Goal: Communication & Community: Answer question/provide support

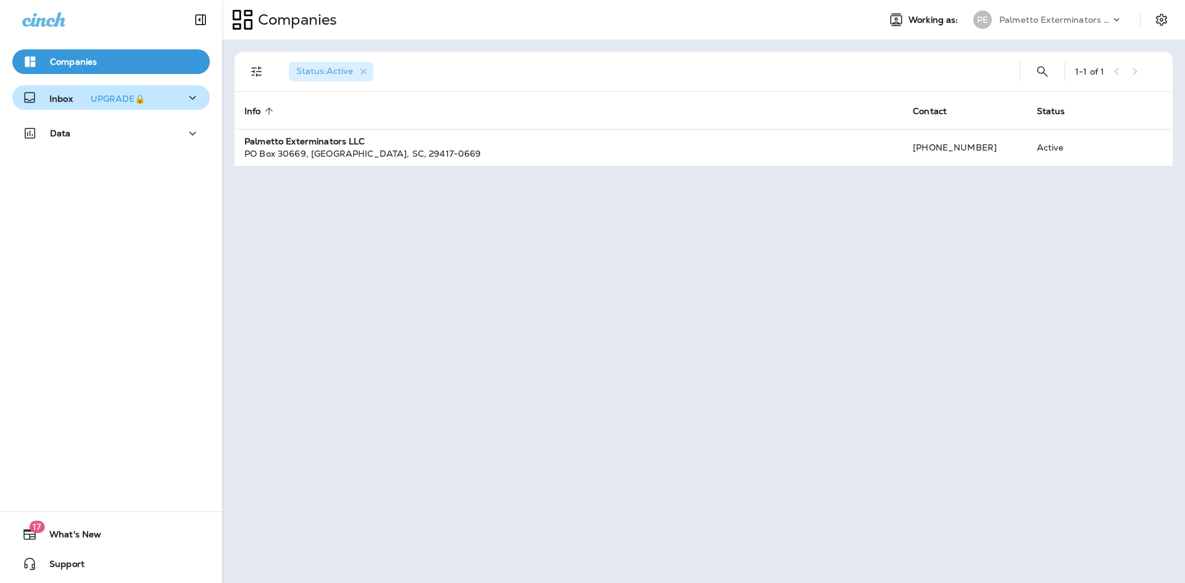
click at [174, 96] on div "Inbox UPGRADE🔒" at bounding box center [111, 97] width 178 height 15
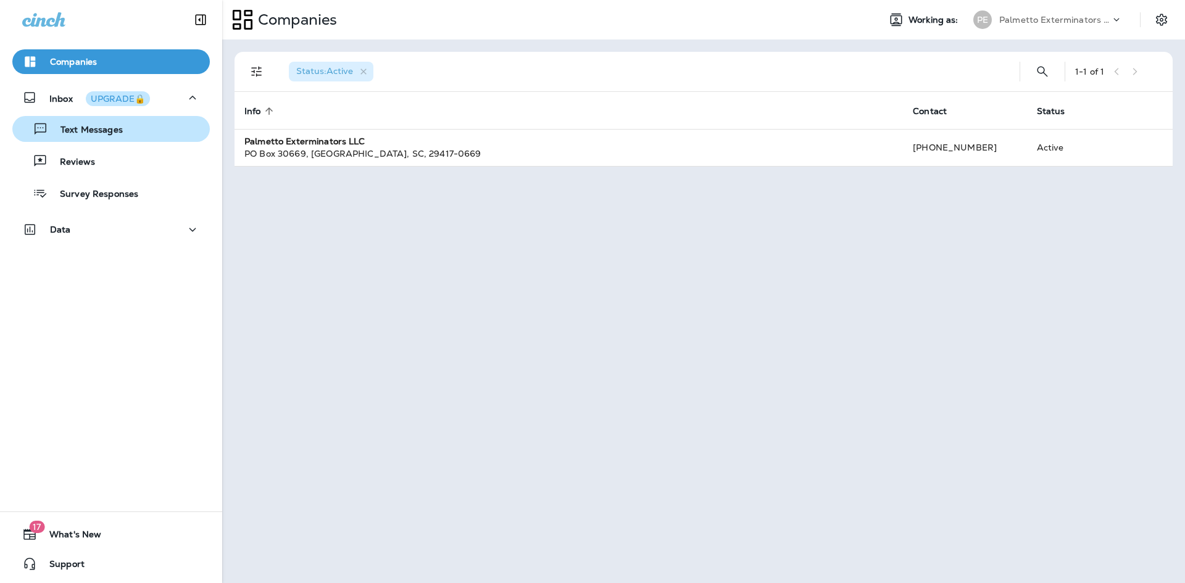
click at [153, 133] on div "Text Messages" at bounding box center [111, 129] width 188 height 19
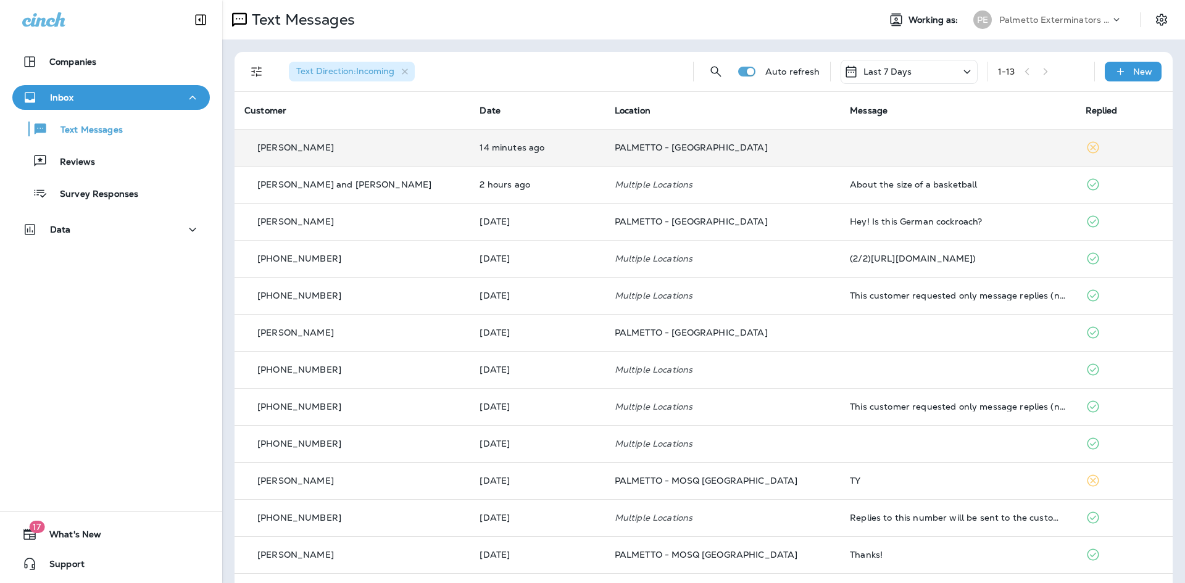
click at [731, 155] on td "PALMETTO - [GEOGRAPHIC_DATA]" at bounding box center [722, 147] width 235 height 37
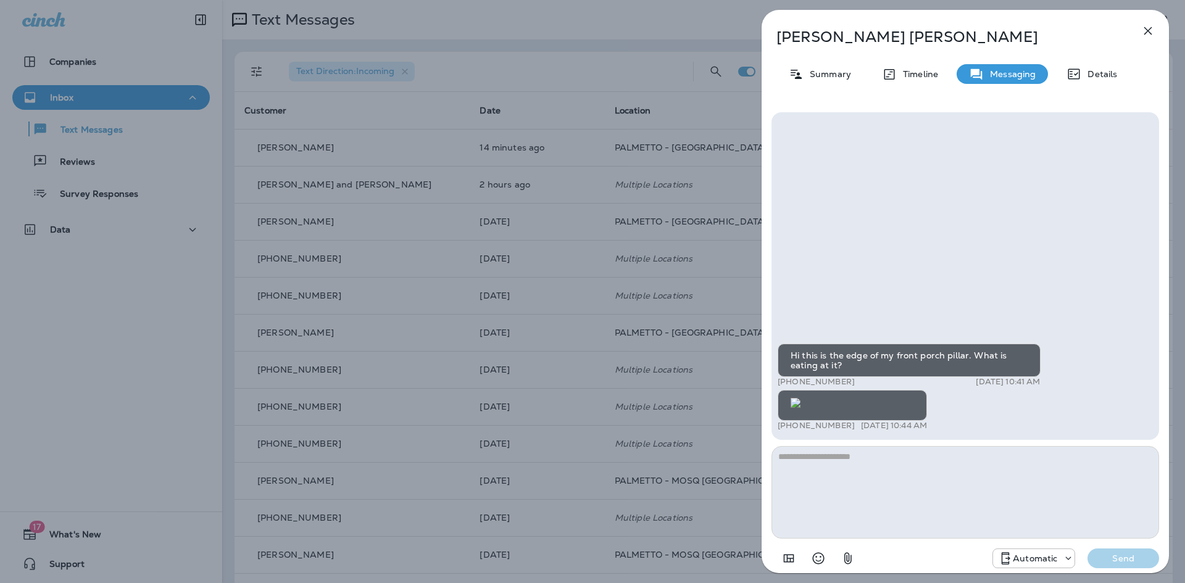
scroll to position [-62, 0]
click at [800, 398] on img at bounding box center [795, 403] width 10 height 10
click at [878, 480] on textarea at bounding box center [965, 492] width 388 height 93
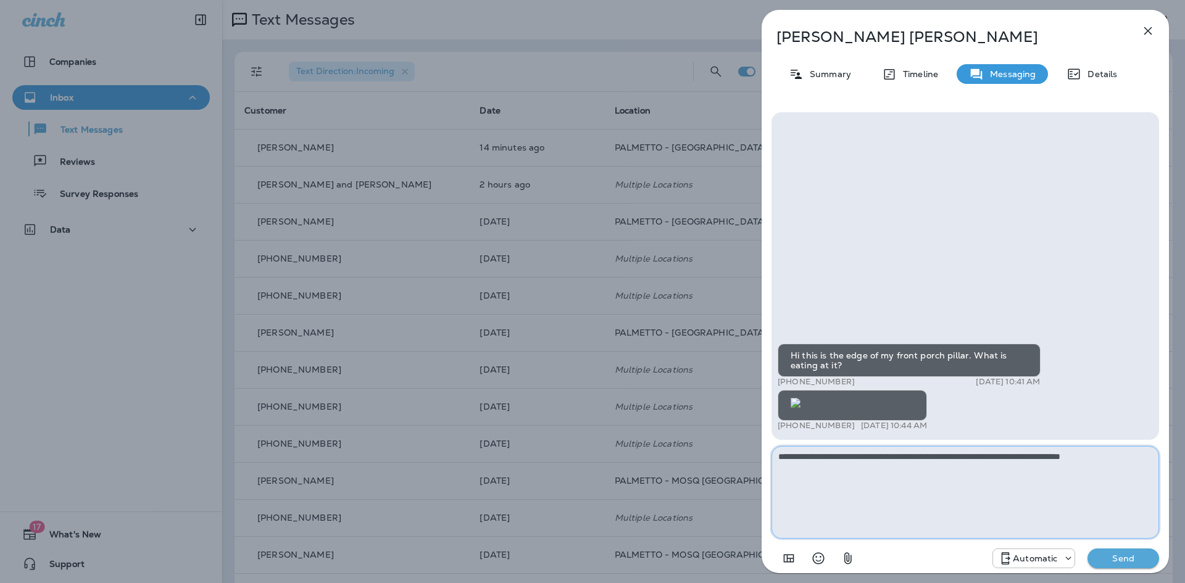
type textarea "**********"
click at [1110, 556] on p "Send" at bounding box center [1123, 558] width 52 height 11
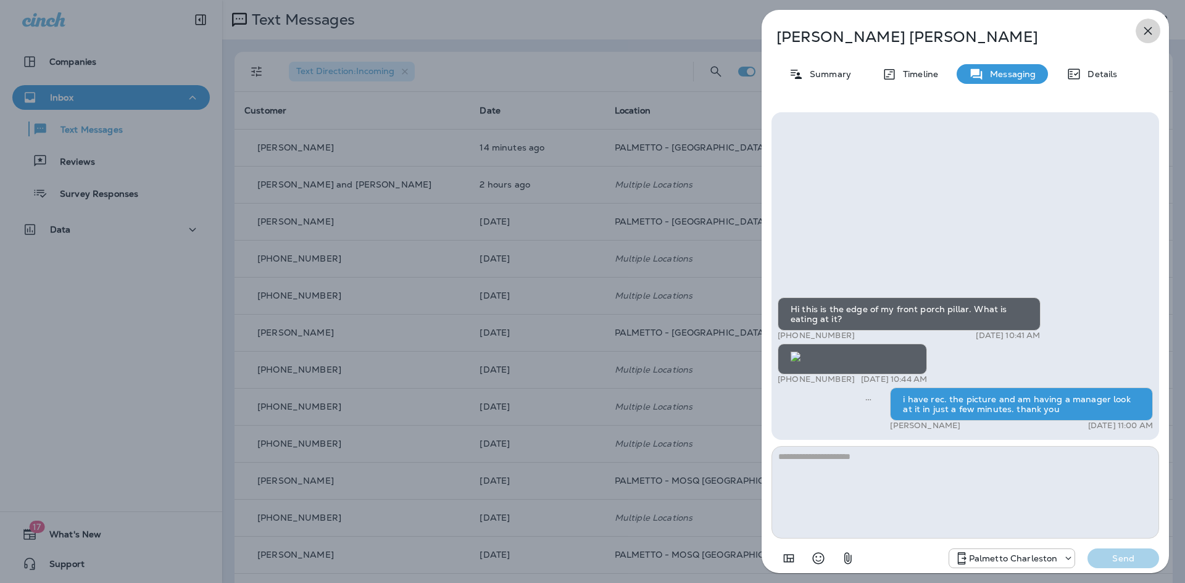
click at [1152, 30] on icon "button" at bounding box center [1147, 30] width 15 height 15
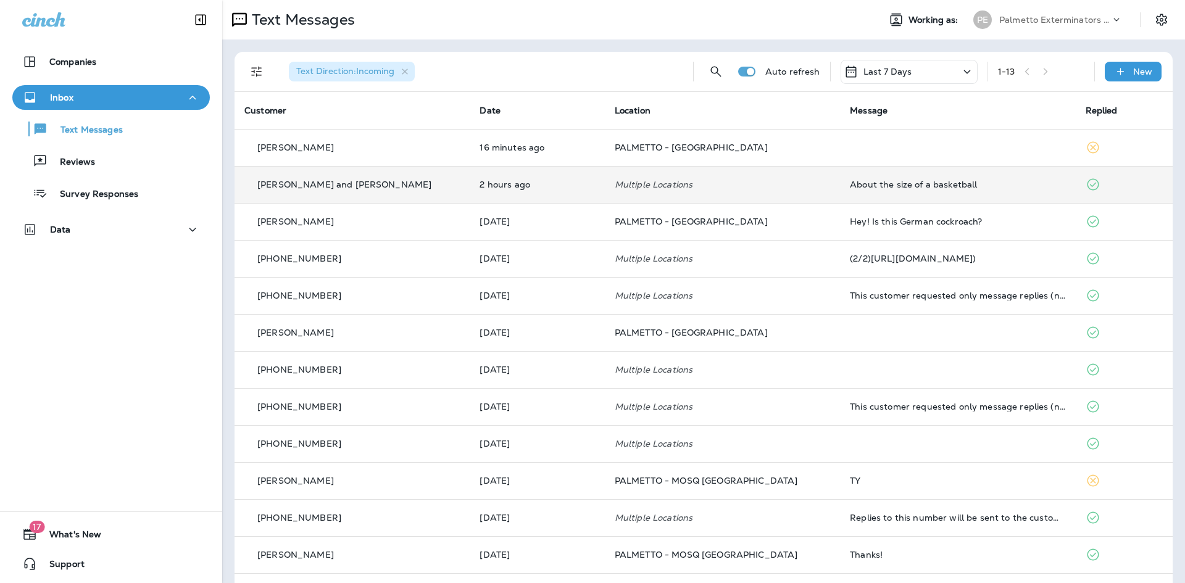
click at [873, 183] on div "About the size of a basketball" at bounding box center [957, 185] width 215 height 10
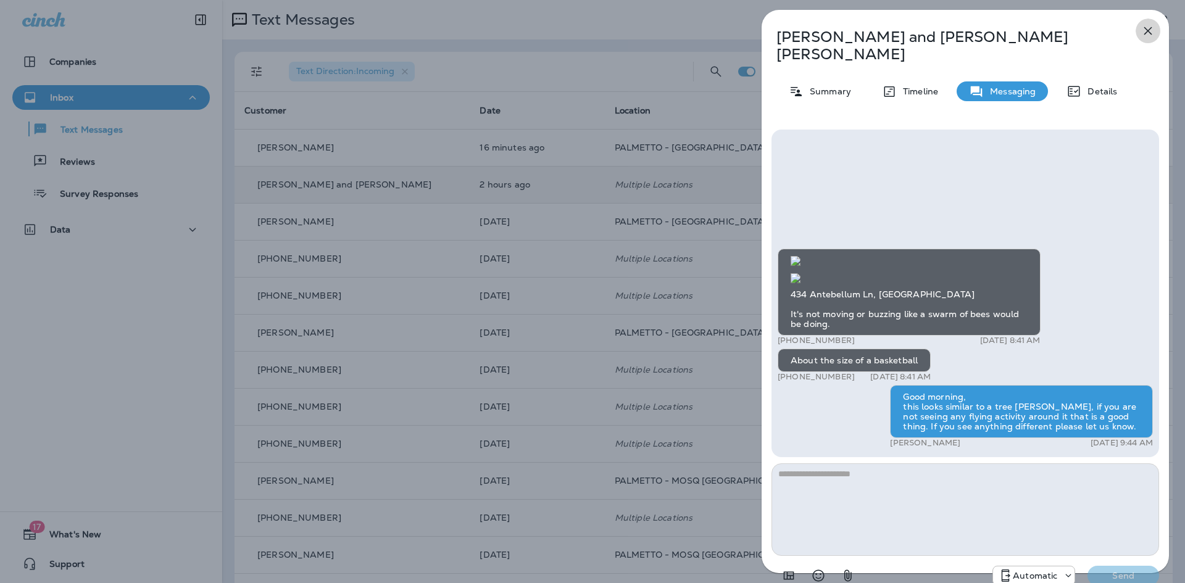
click at [1148, 29] on icon "button" at bounding box center [1147, 30] width 15 height 15
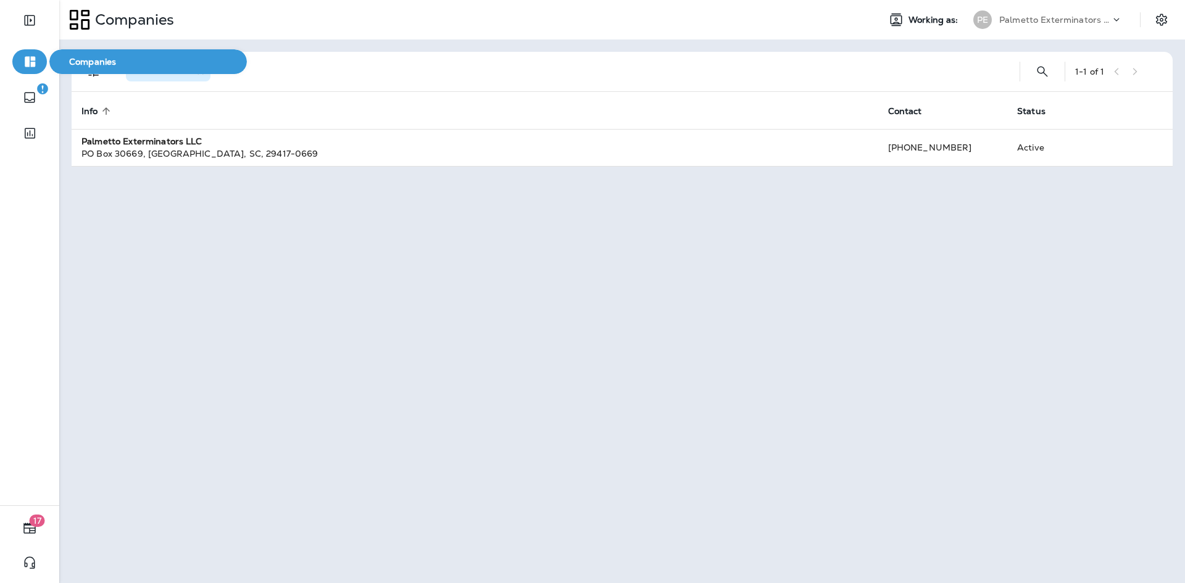
click at [25, 70] on button "button" at bounding box center [29, 61] width 35 height 25
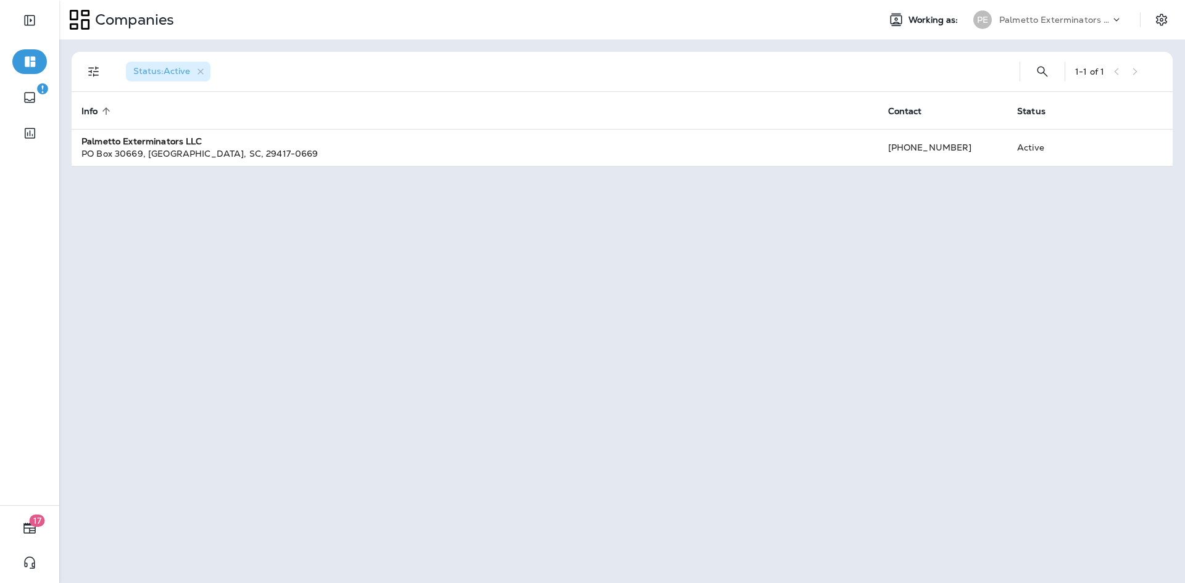
click at [85, 18] on icon at bounding box center [79, 19] width 21 height 21
click at [70, 25] on use at bounding box center [80, 20] width 20 height 20
click at [79, 22] on icon at bounding box center [79, 19] width 21 height 21
click at [910, 113] on span "Contact" at bounding box center [905, 111] width 34 height 10
click at [922, 111] on span "Contact" at bounding box center [905, 111] width 34 height 10
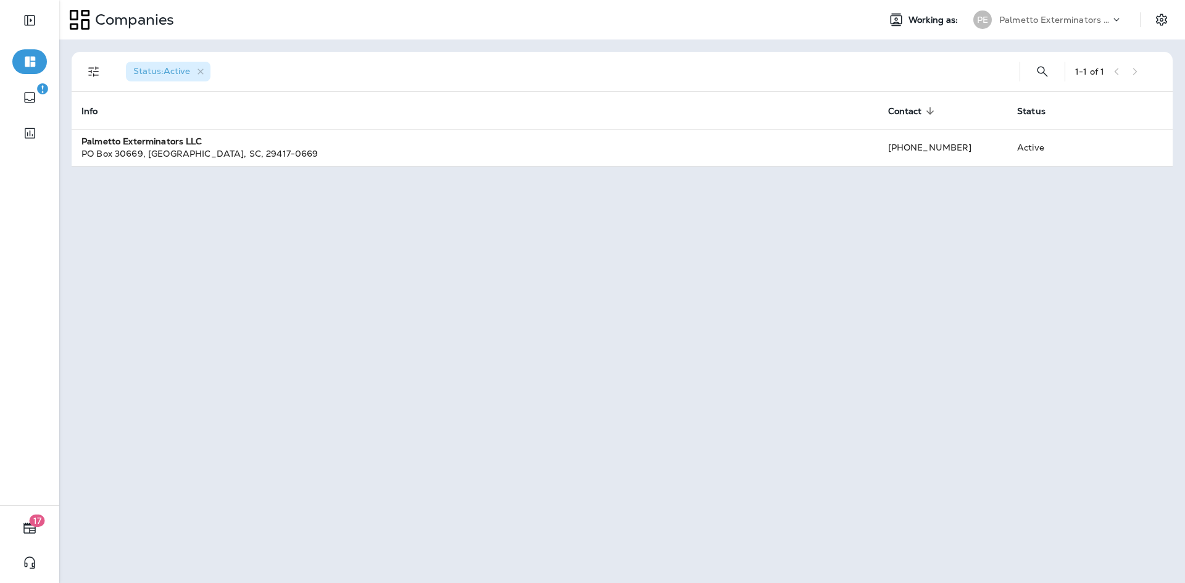
click at [1077, 19] on p "Palmetto Exterminators LLC" at bounding box center [1054, 20] width 111 height 10
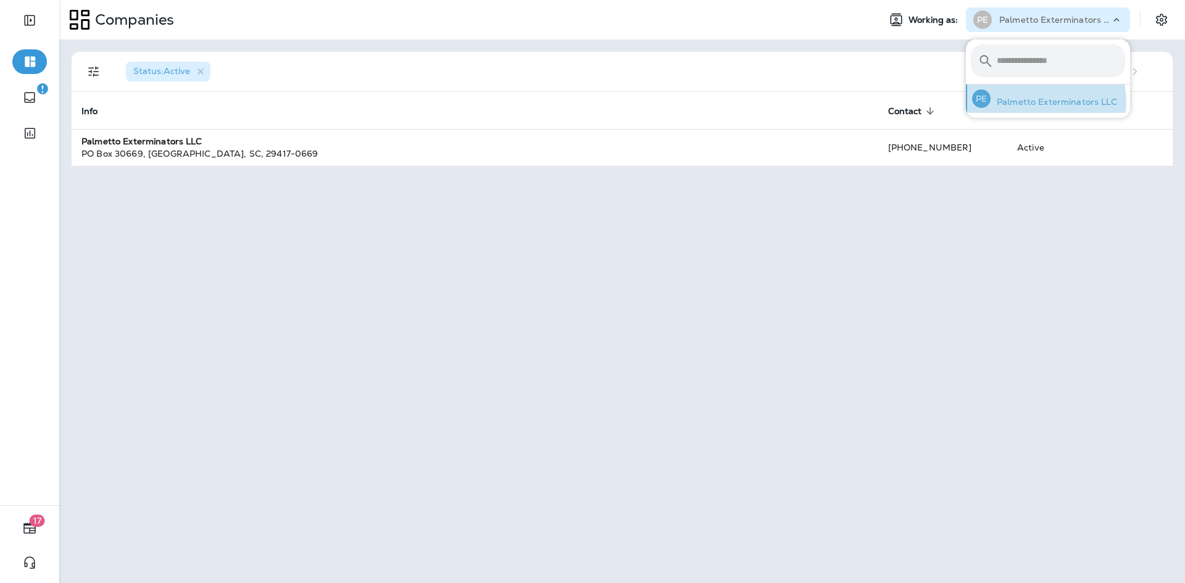
click at [1037, 102] on p "Palmetto Exterminators LLC" at bounding box center [1053, 102] width 127 height 10
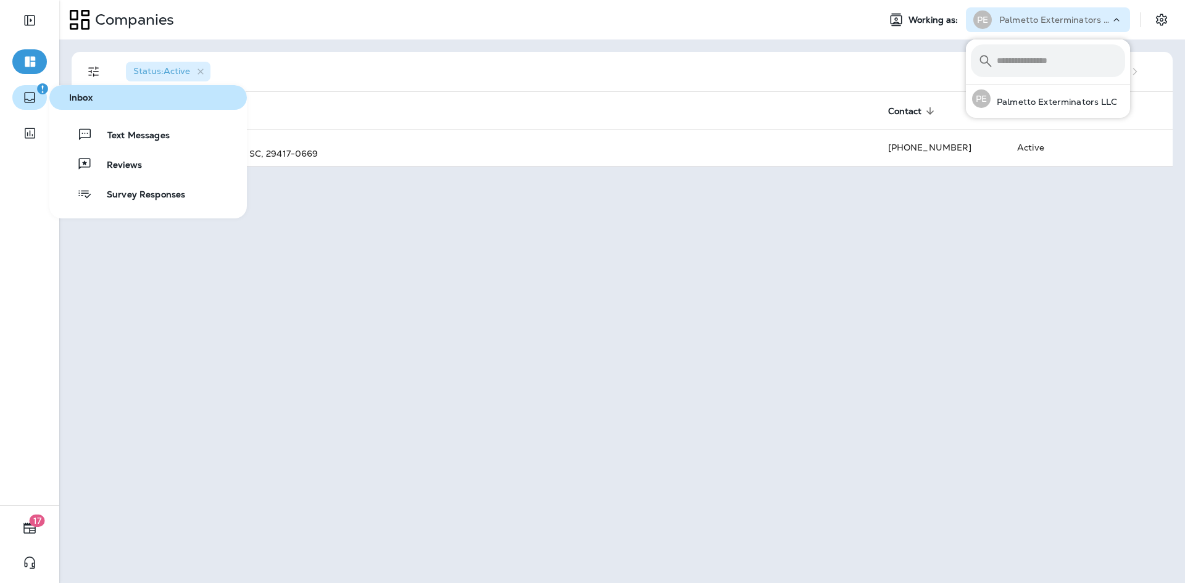
click at [29, 99] on icon "button" at bounding box center [29, 97] width 15 height 15
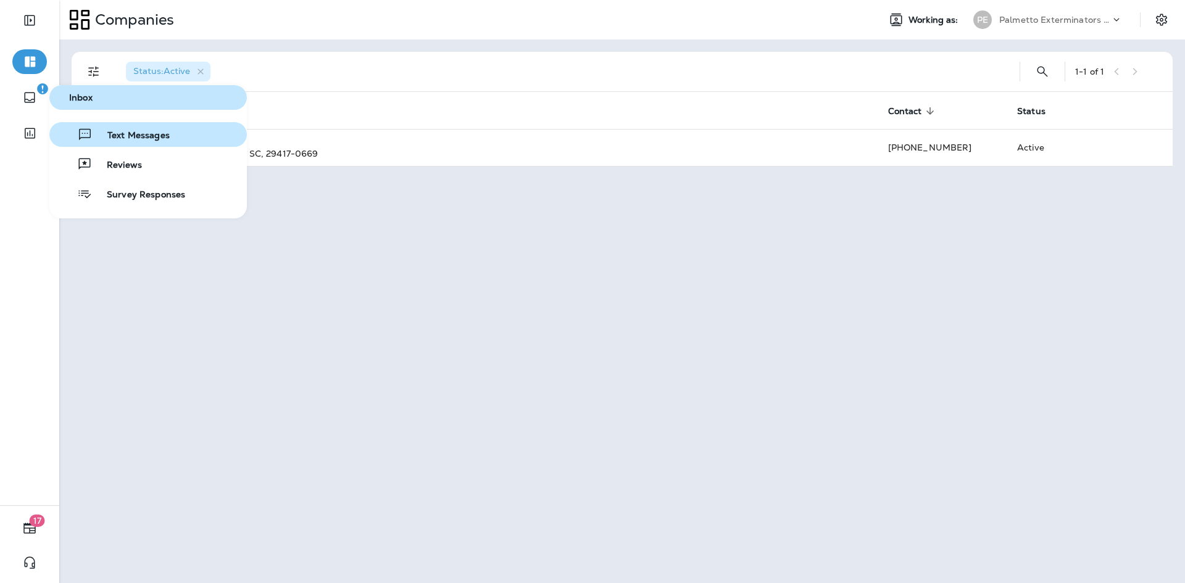
click at [135, 132] on span "Text Messages" at bounding box center [131, 136] width 77 height 12
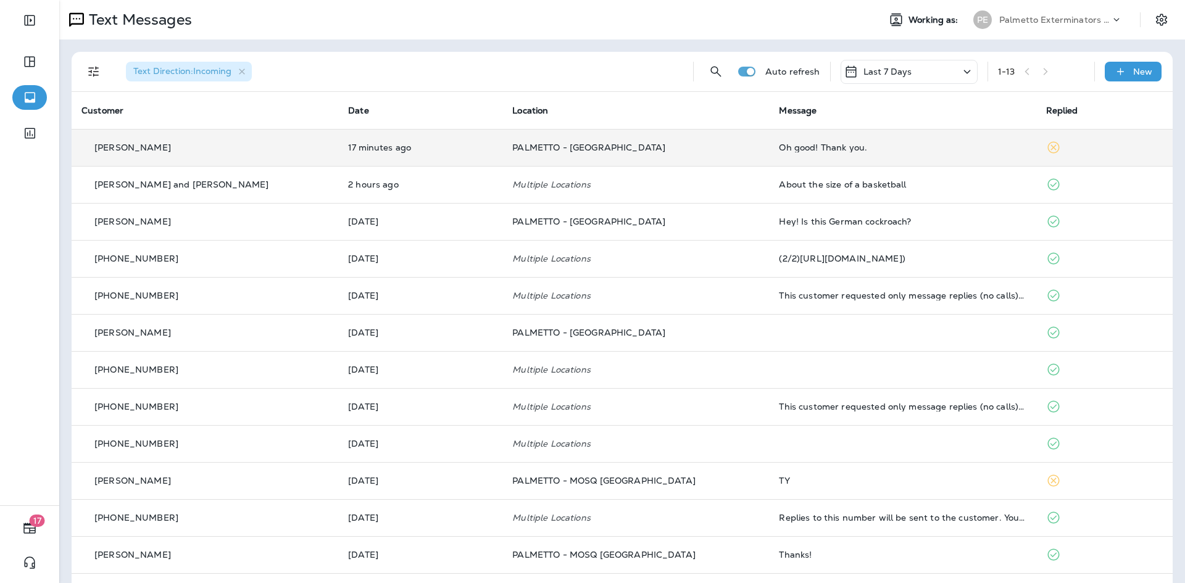
click at [769, 154] on td "Oh good! Thank you." at bounding box center [902, 147] width 267 height 37
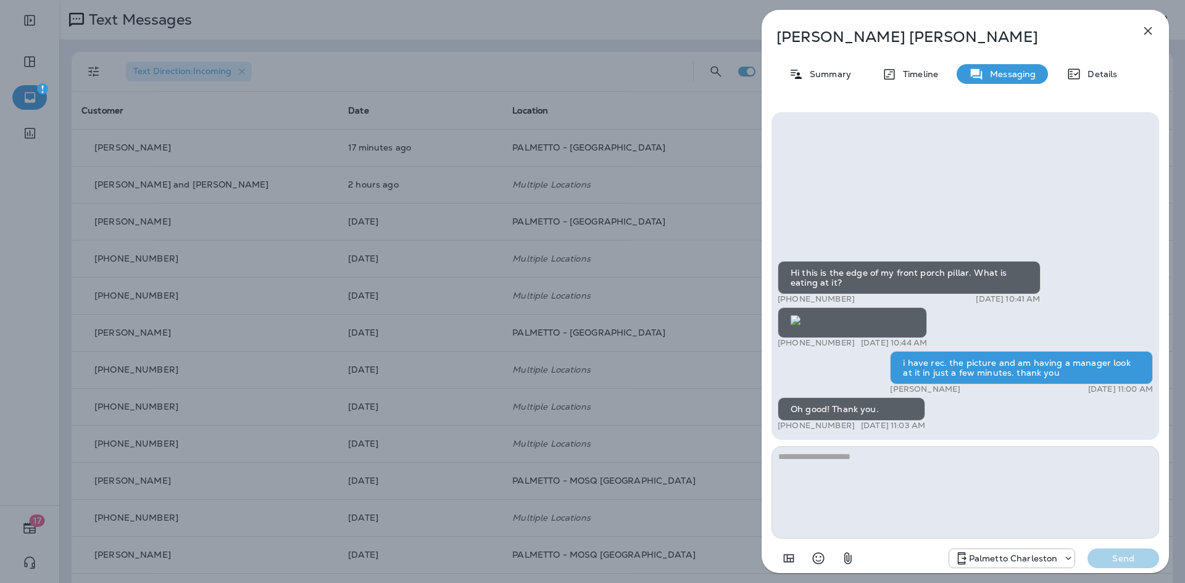
click at [844, 457] on textarea at bounding box center [965, 492] width 388 height 93
type textarea "*"
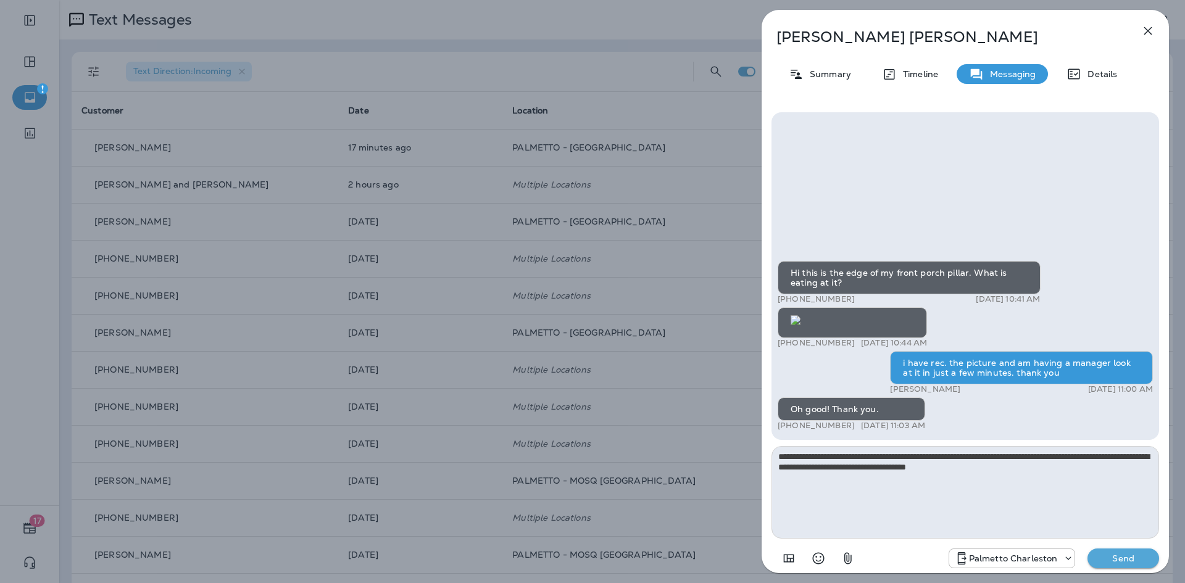
type textarea "**********"
click at [845, 454] on textarea "**********" at bounding box center [965, 492] width 388 height 93
drag, startPoint x: 759, startPoint y: 265, endPoint x: 798, endPoint y: 305, distance: 56.7
click at [765, 268] on div "**********" at bounding box center [964, 291] width 439 height 583
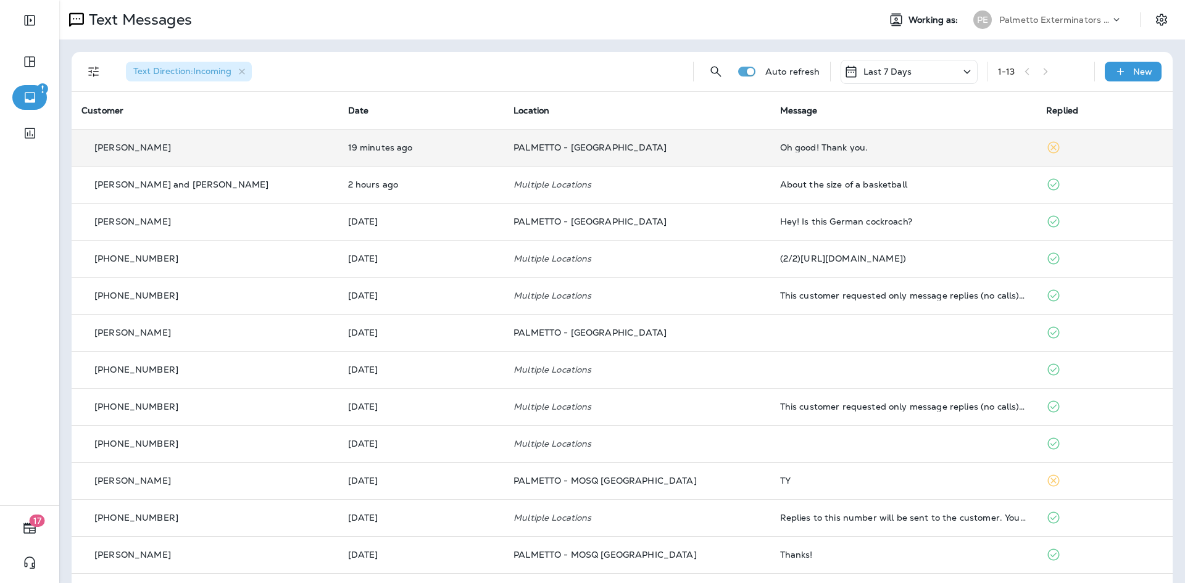
click at [798, 142] on td "Oh good! Thank you." at bounding box center [903, 147] width 267 height 37
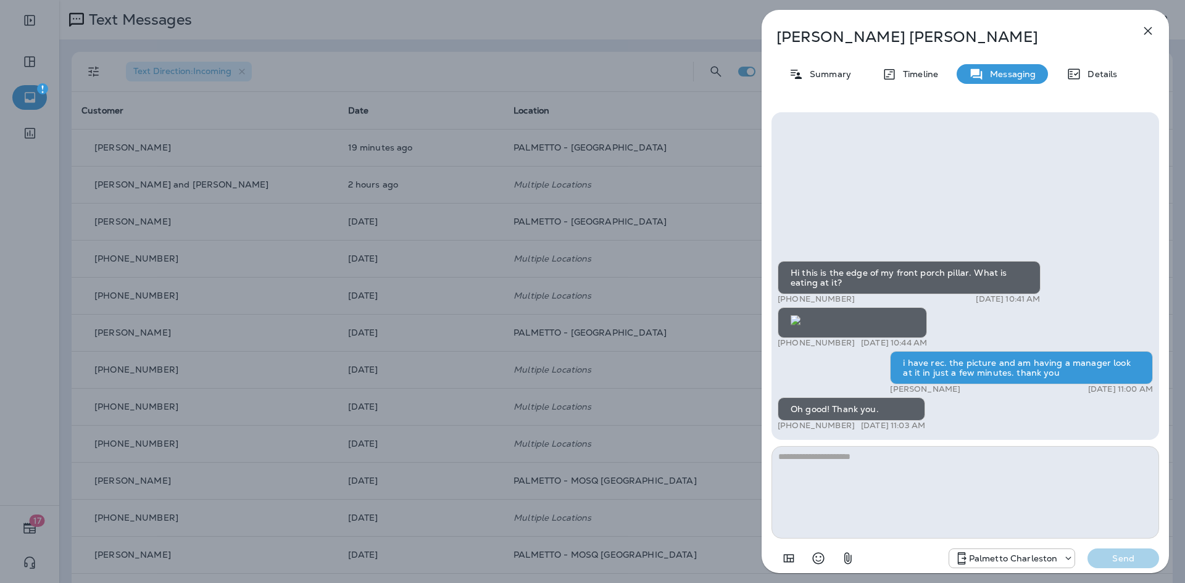
click at [879, 456] on textarea at bounding box center [965, 492] width 388 height 93
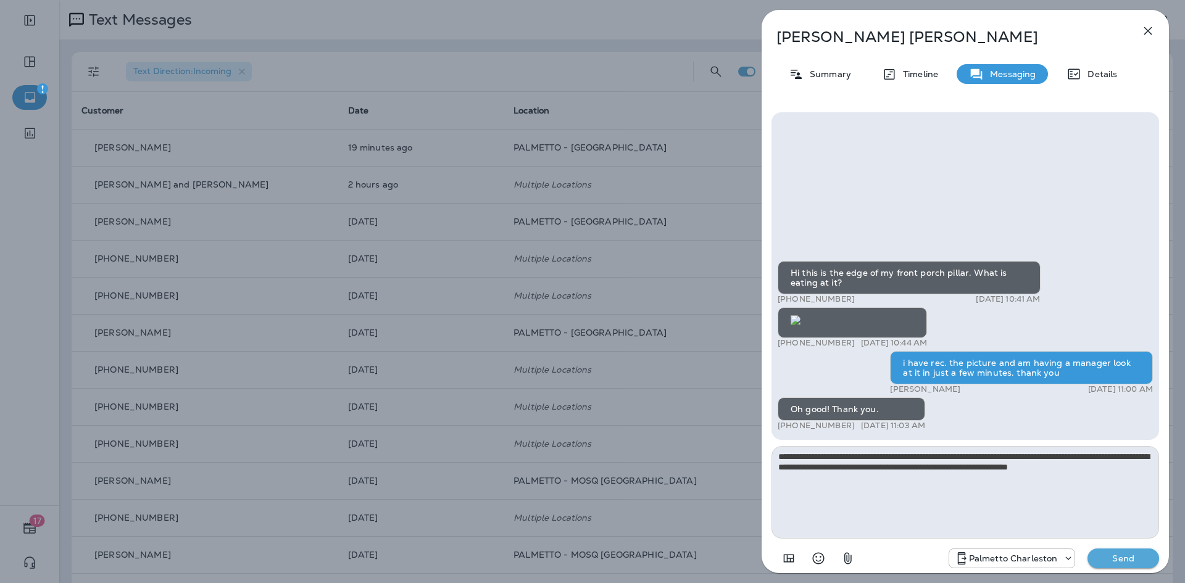
click at [879, 456] on textarea "**********" at bounding box center [965, 492] width 388 height 93
type textarea "**********"
click at [1124, 555] on p "Send" at bounding box center [1123, 558] width 52 height 11
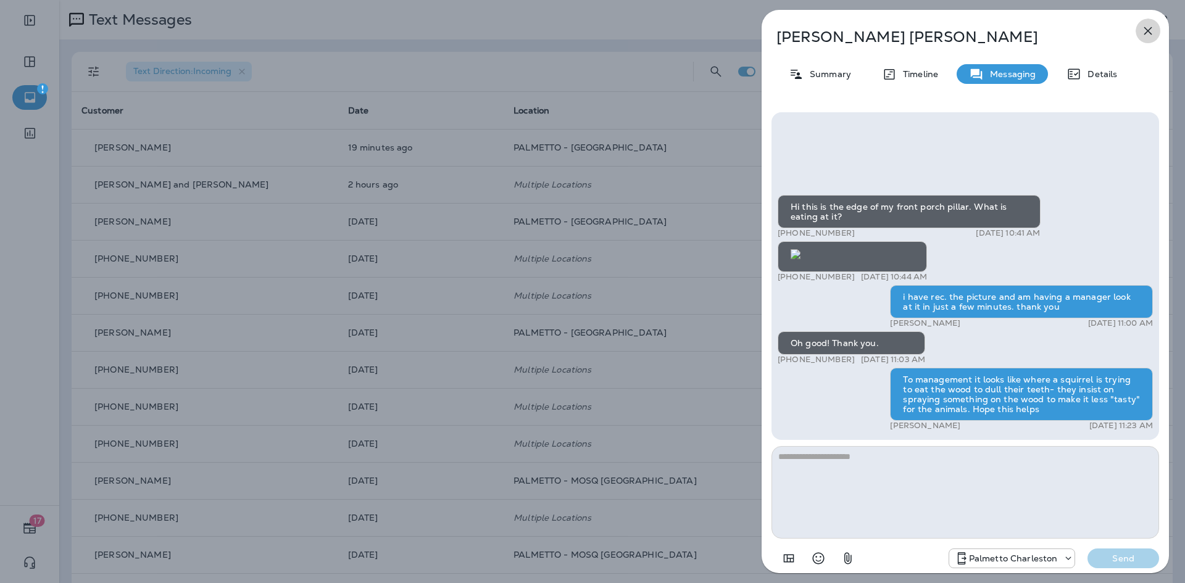
click at [1148, 31] on icon "button" at bounding box center [1148, 31] width 8 height 8
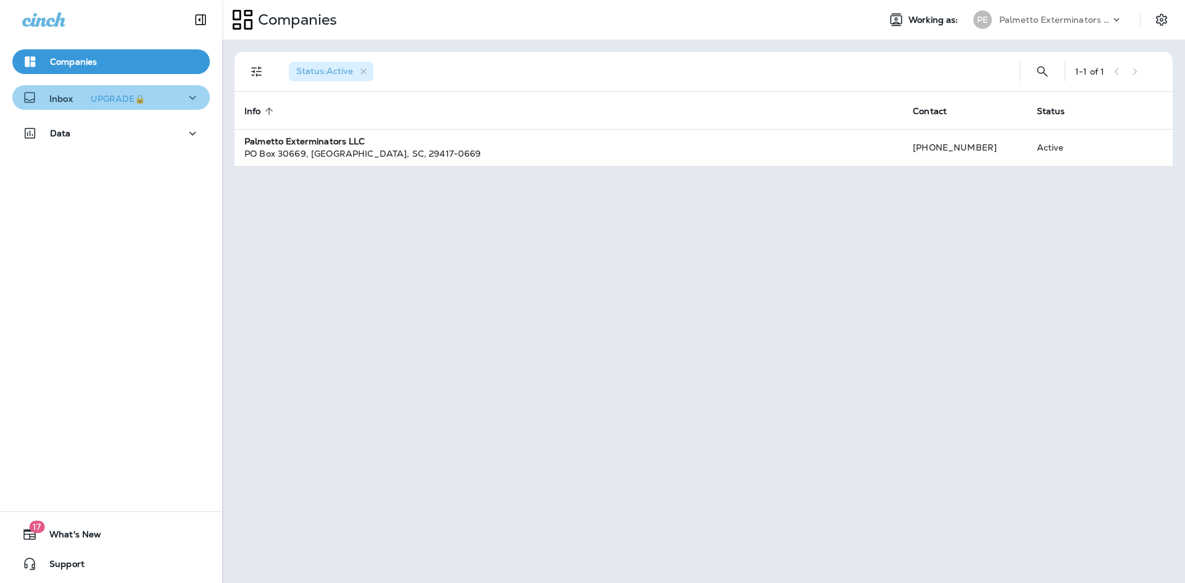
click at [167, 93] on div "Inbox UPGRADE🔒" at bounding box center [111, 97] width 178 height 15
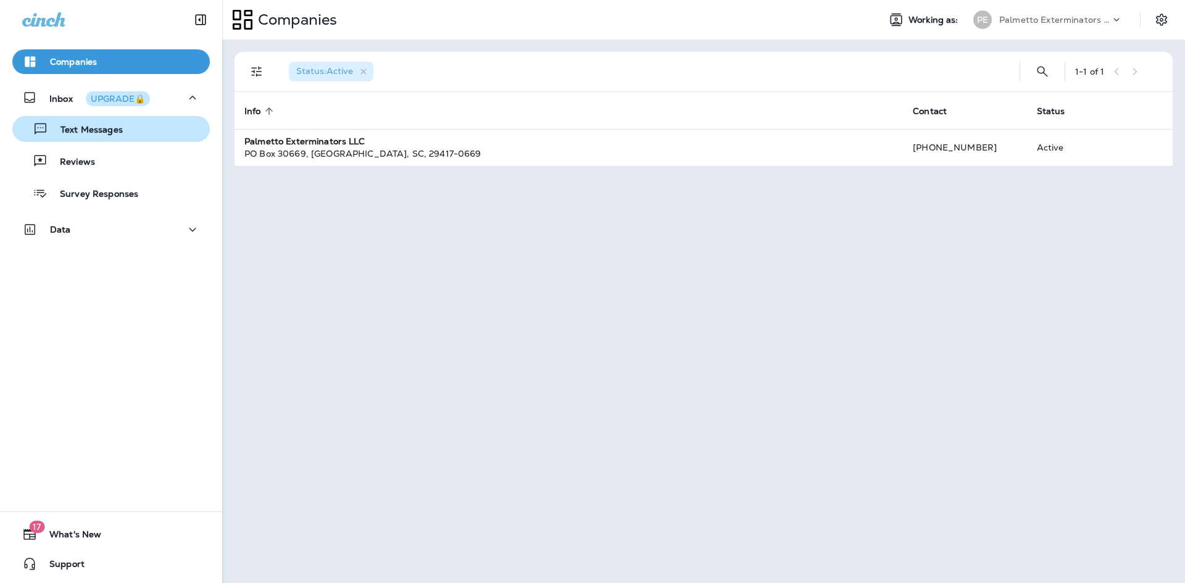
click at [118, 131] on p "Text Messages" at bounding box center [85, 131] width 75 height 12
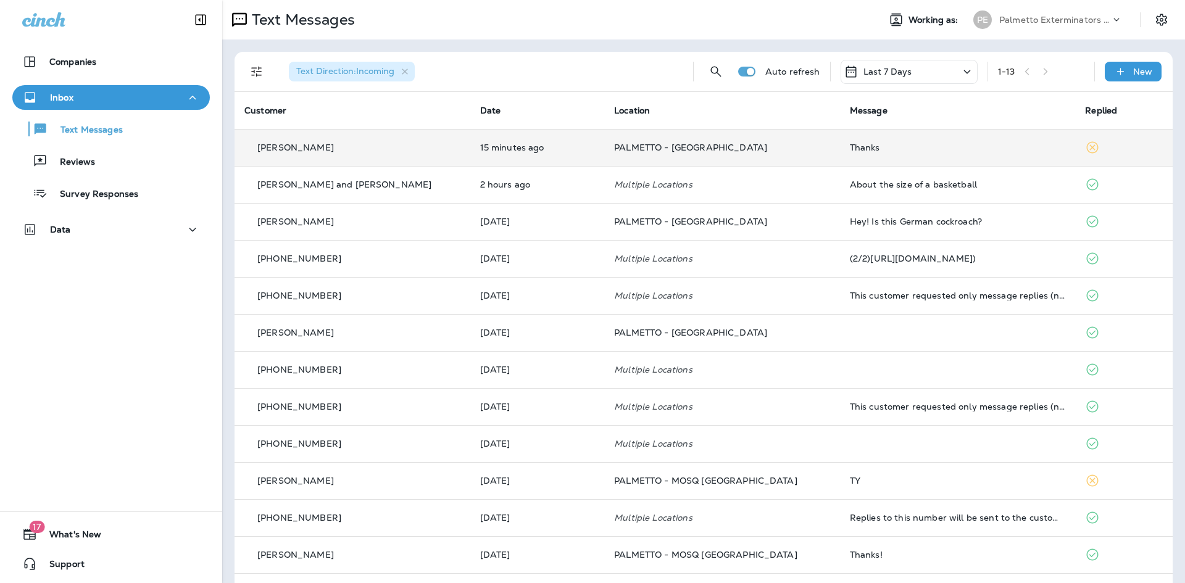
click at [868, 154] on td "Thanks" at bounding box center [958, 147] width 236 height 37
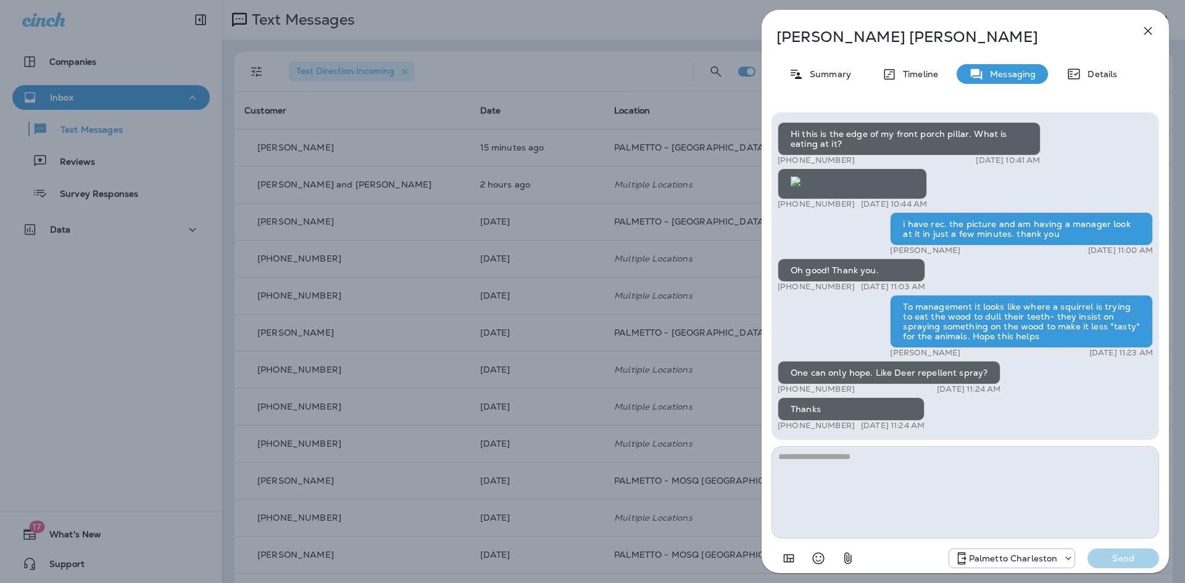
click at [839, 468] on textarea at bounding box center [965, 492] width 388 height 93
click at [847, 481] on textarea at bounding box center [965, 492] width 388 height 93
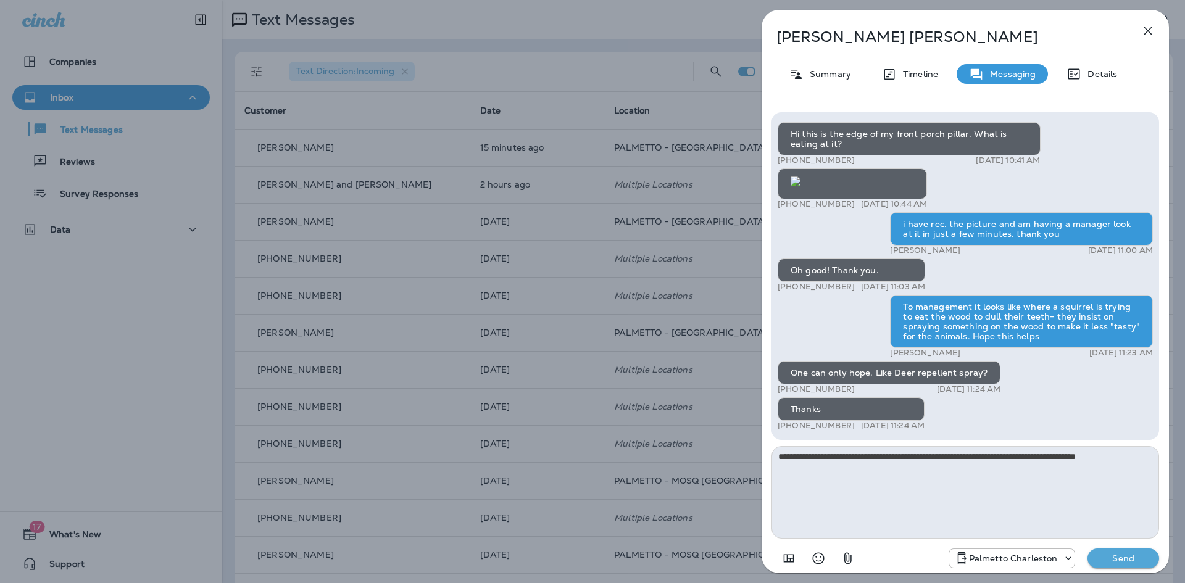
type textarea "**********"
click at [1136, 565] on button "Send" at bounding box center [1123, 559] width 72 height 20
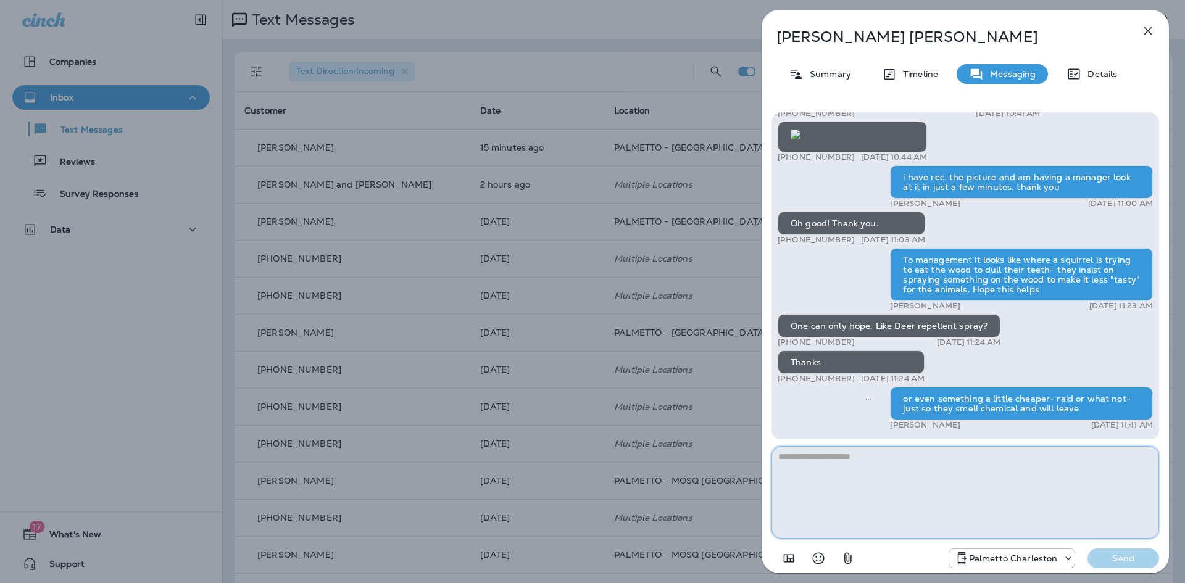
click at [1051, 499] on textarea at bounding box center [965, 492] width 388 height 93
click at [1005, 485] on textarea at bounding box center [965, 492] width 388 height 93
click at [1144, 31] on icon "button" at bounding box center [1147, 30] width 15 height 15
